Goal: Task Accomplishment & Management: Manage account settings

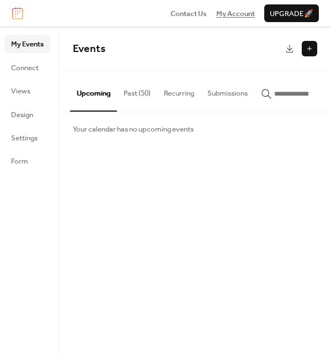
click at [240, 13] on span "My Account" at bounding box center [235, 13] width 39 height 11
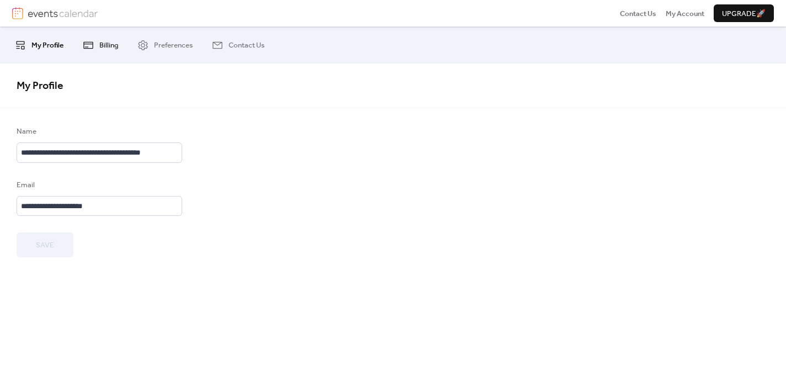
click at [105, 43] on span "Billing" at bounding box center [108, 45] width 19 height 11
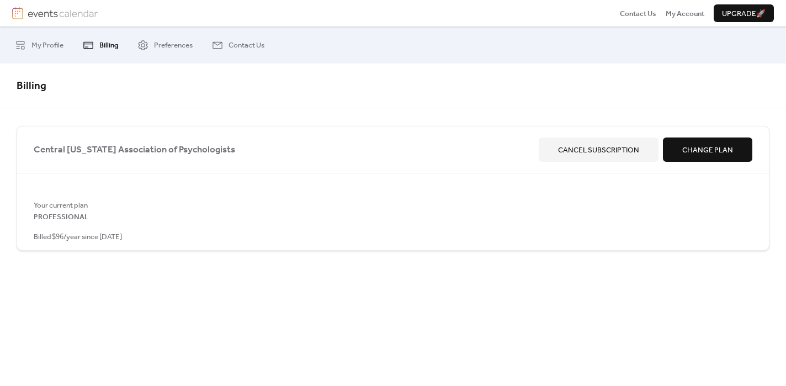
click at [595, 156] on span "Cancel Subscription" at bounding box center [598, 150] width 81 height 11
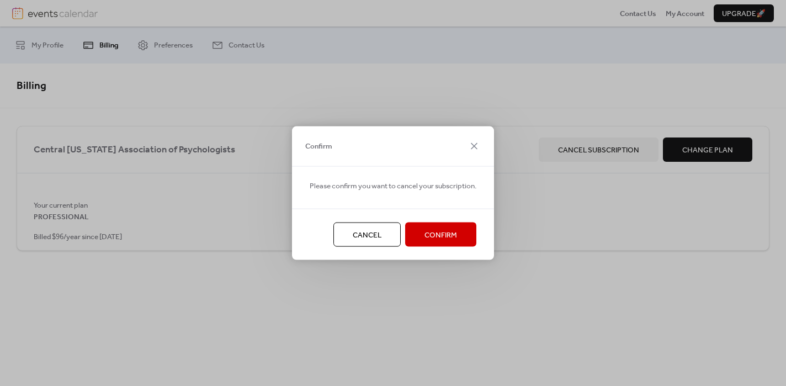
click at [434, 232] on span "Confirm" at bounding box center [441, 235] width 33 height 11
